Goal: Transaction & Acquisition: Purchase product/service

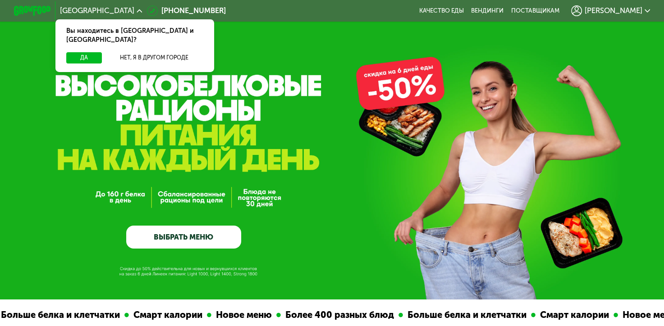
click at [209, 233] on link "ВЫБРАТЬ МЕНЮ" at bounding box center [183, 237] width 115 height 23
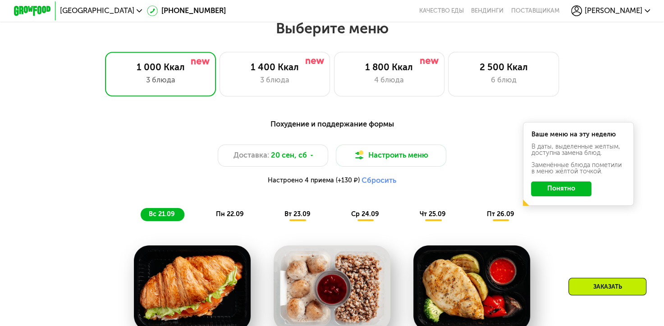
scroll to position [588, 0]
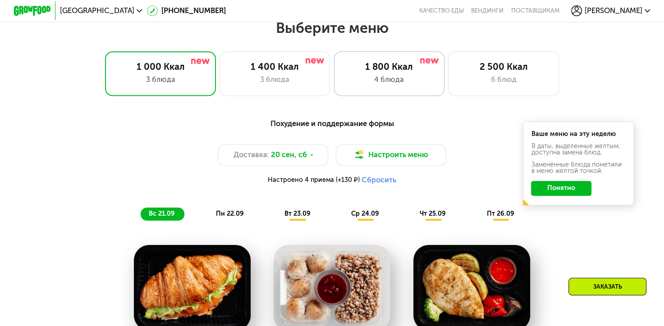
click at [390, 86] on div "4 блюда" at bounding box center [388, 79] width 91 height 11
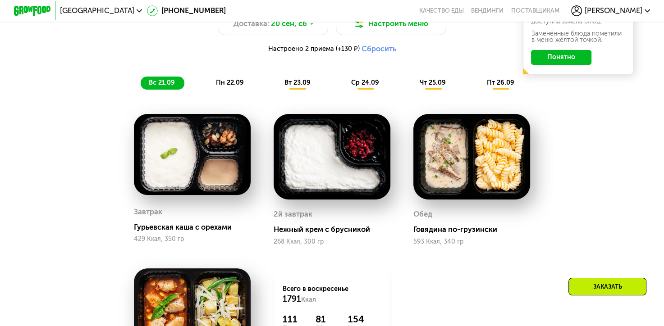
scroll to position [723, 0]
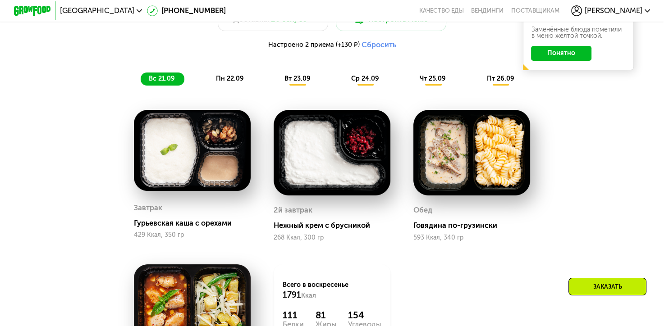
click at [211, 82] on div "пн 22.09" at bounding box center [230, 79] width 46 height 13
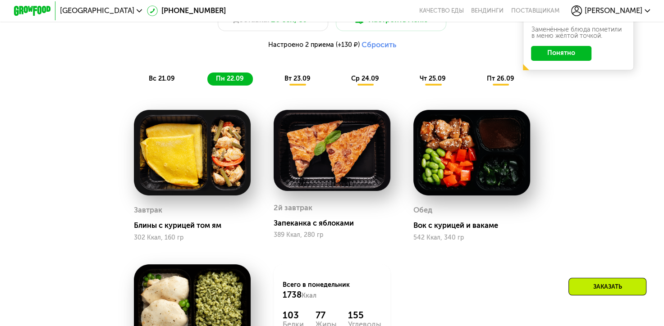
click at [153, 82] on span "вс 21.09" at bounding box center [162, 79] width 26 height 8
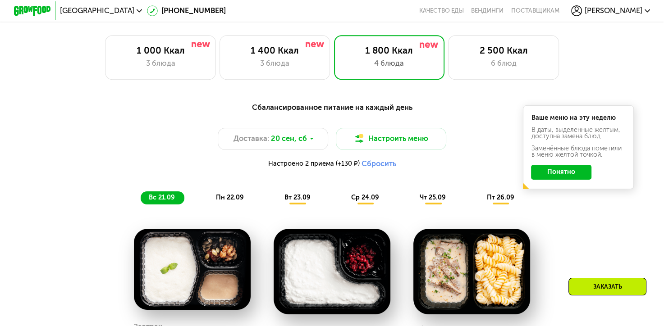
scroll to position [588, 0]
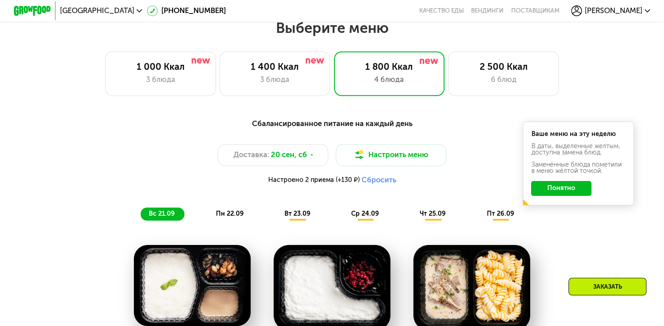
click at [570, 187] on button "Понятно" at bounding box center [561, 188] width 60 height 15
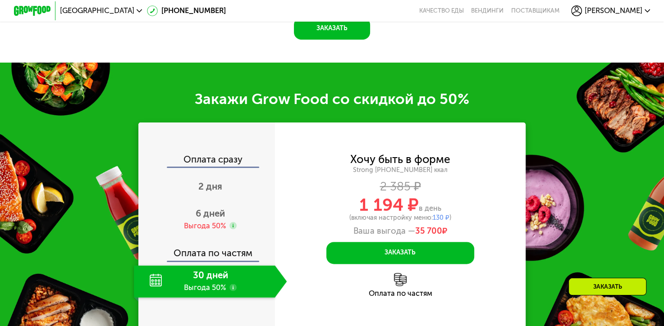
scroll to position [1129, 0]
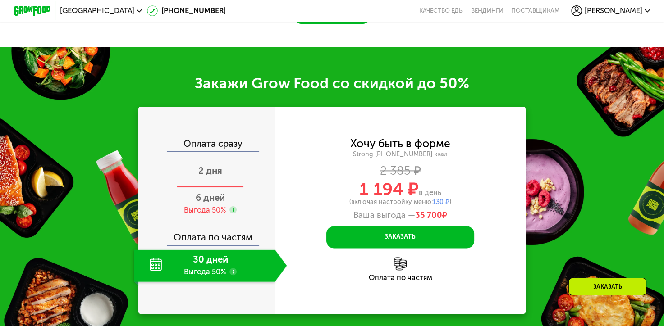
click at [222, 177] on div "2 дня" at bounding box center [210, 171] width 153 height 32
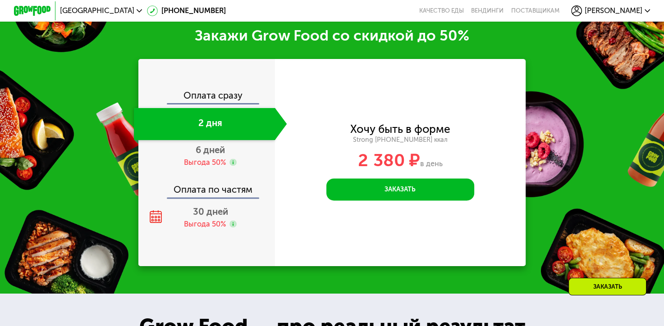
scroll to position [1106, 0]
